Goal: Task Accomplishment & Management: Manage account settings

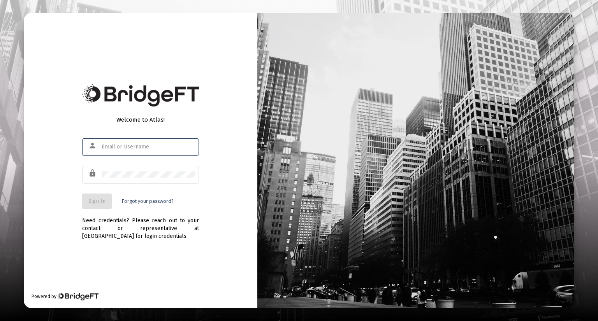
type input "[EMAIL_ADDRESS][DOMAIN_NAME]"
click at [185, 146] on input "[EMAIL_ADDRESS][DOMAIN_NAME]" at bounding box center [148, 147] width 93 height 6
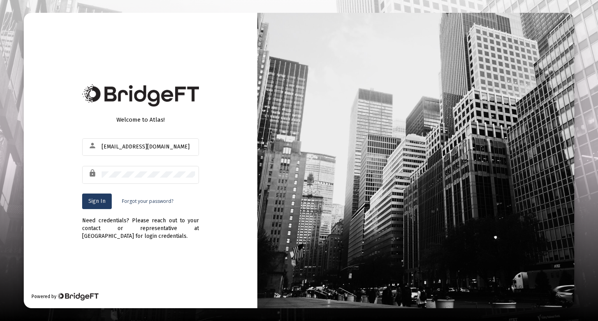
click at [98, 200] on span "Sign In" at bounding box center [96, 201] width 17 height 7
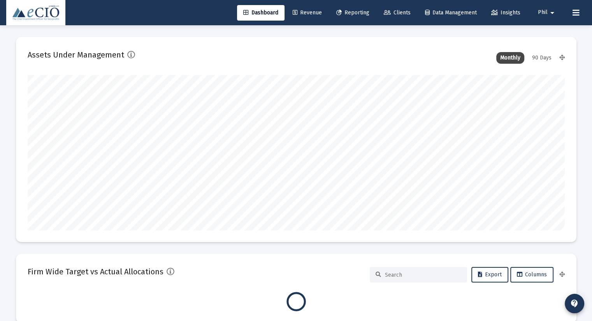
scroll to position [156, 537]
type input "[DATE]"
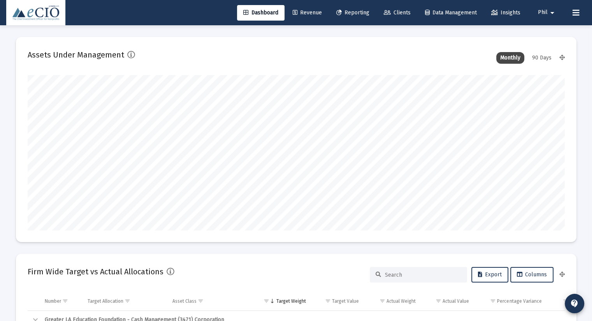
click at [546, 13] on span "Phil" at bounding box center [543, 12] width 10 height 7
click at [554, 35] on span "Settings" at bounding box center [557, 33] width 23 height 19
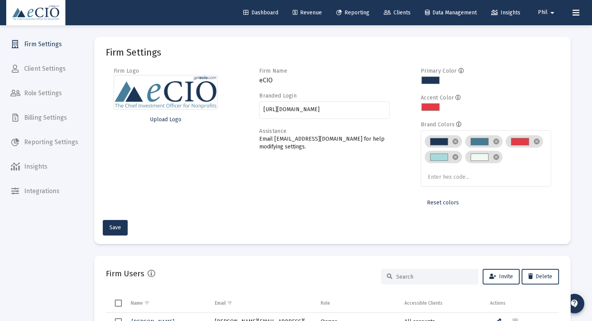
click at [537, 24] on div "Dashboard Revenue Reporting Clients Data Management Insights Phil arrow_drop_do…" at bounding box center [295, 12] width 579 height 25
click at [542, 14] on span "Phil" at bounding box center [543, 12] width 10 height 7
click at [38, 134] on div at bounding box center [296, 160] width 592 height 321
click at [45, 117] on span "Billing Settings" at bounding box center [44, 118] width 80 height 19
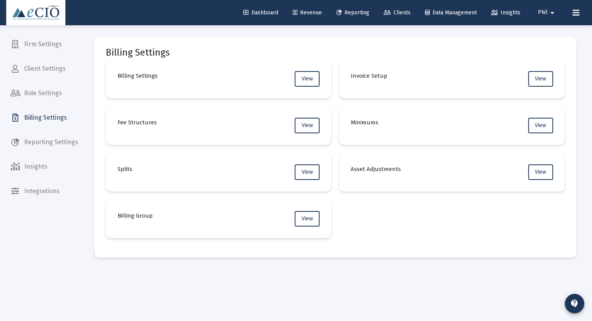
click at [42, 144] on span "Reporting Settings" at bounding box center [44, 142] width 80 height 19
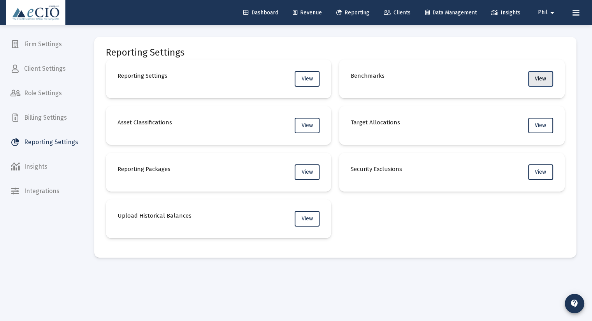
click at [547, 78] on button "View" at bounding box center [540, 79] width 25 height 16
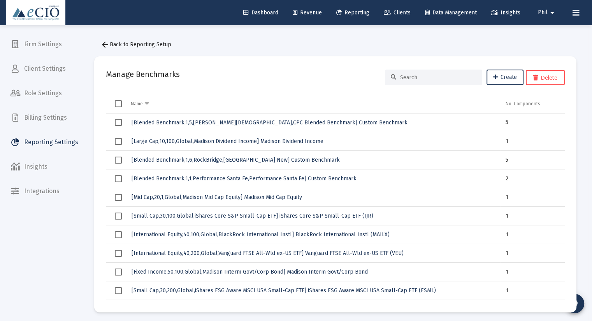
click at [47, 149] on span "Reporting Settings" at bounding box center [44, 142] width 80 height 19
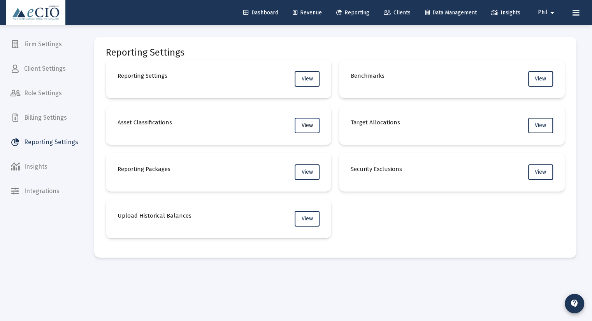
click at [300, 125] on button "View" at bounding box center [307, 126] width 25 height 16
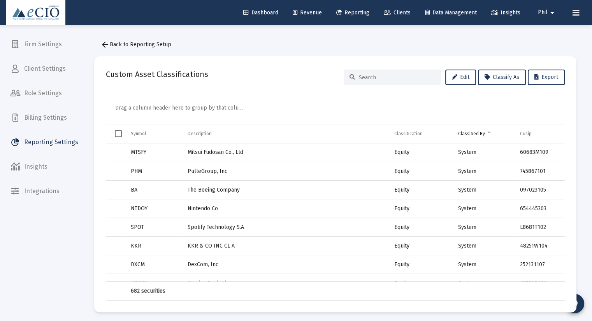
click at [388, 71] on div at bounding box center [392, 78] width 97 height 16
click at [388, 81] on div at bounding box center [392, 78] width 97 height 16
click at [389, 80] on input at bounding box center [397, 77] width 76 height 7
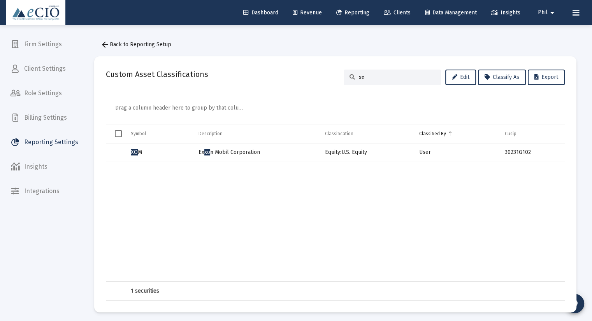
type input "x"
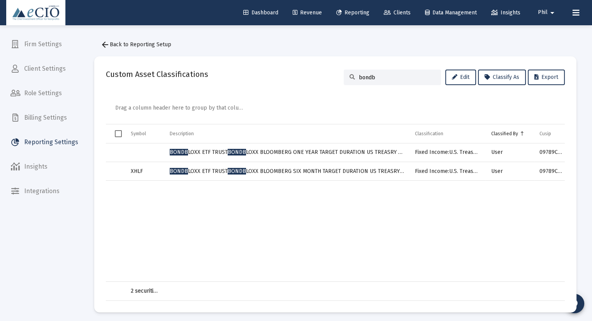
type input "bondb"
click at [205, 245] on td "Data grid" at bounding box center [287, 231] width 246 height 101
